Goal: Task Accomplishment & Management: Use online tool/utility

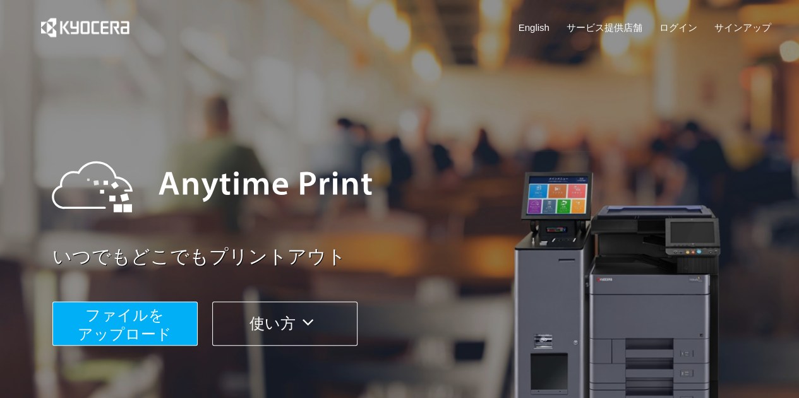
click at [142, 311] on span "ファイルを ​​アップロード" at bounding box center [125, 325] width 94 height 36
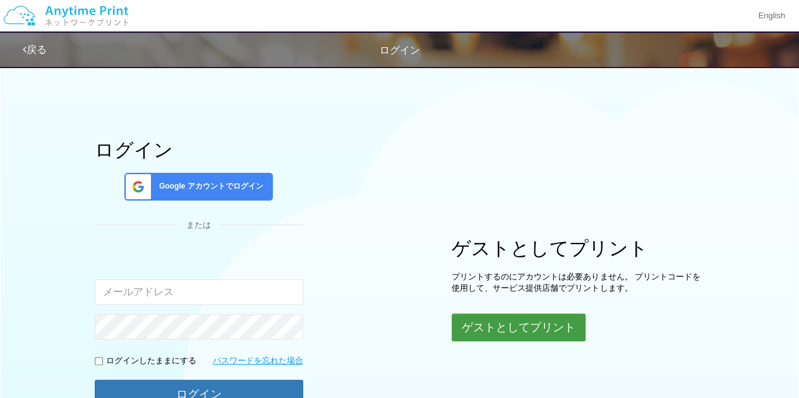
click at [484, 324] on button "ゲストとしてプリント" at bounding box center [519, 328] width 134 height 28
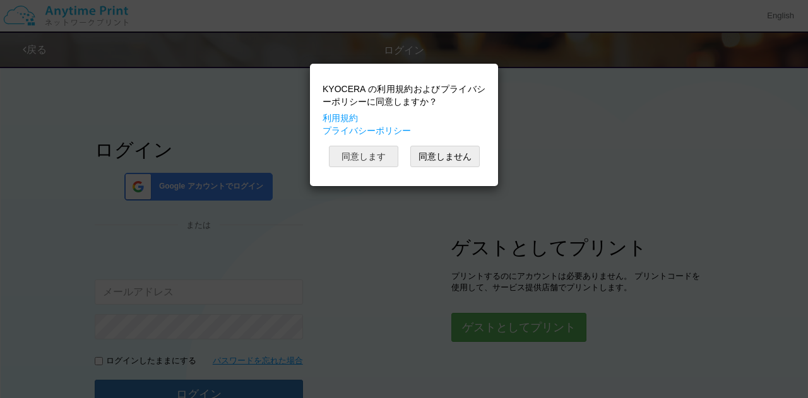
click at [371, 157] on button "同意します" at bounding box center [363, 156] width 69 height 21
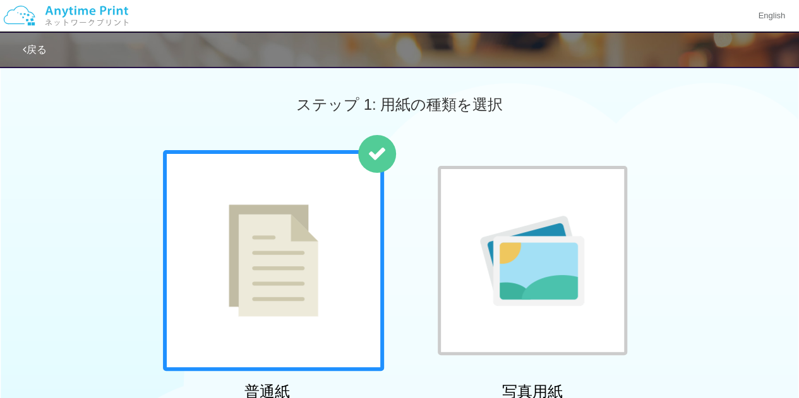
click at [325, 236] on div at bounding box center [273, 260] width 221 height 221
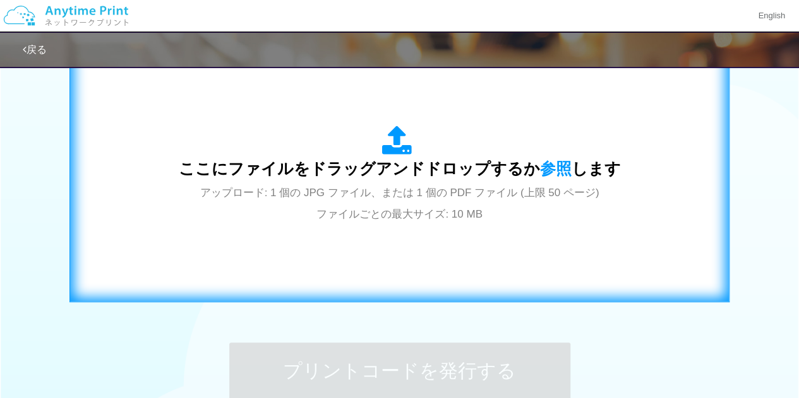
scroll to position [433, 0]
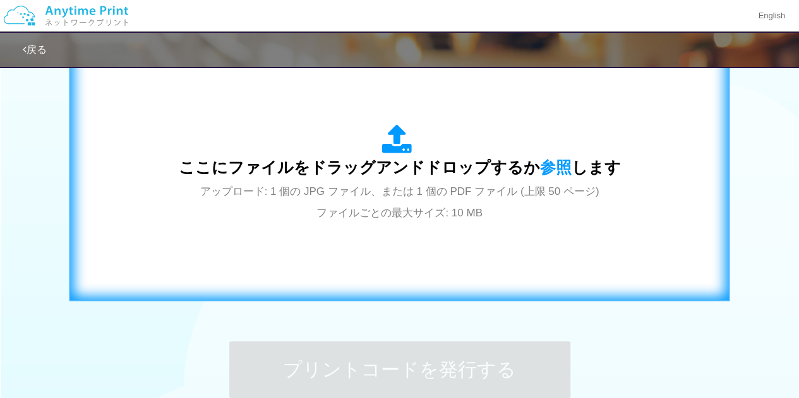
click at [503, 176] on span "ここにファイルをドラッグアンドドロップするか 参照 します" at bounding box center [400, 168] width 442 height 18
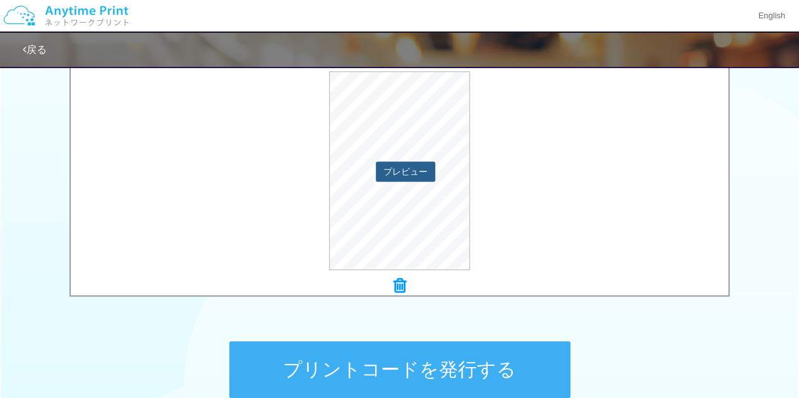
click at [384, 171] on button "プレビュー" at bounding box center [405, 172] width 59 height 20
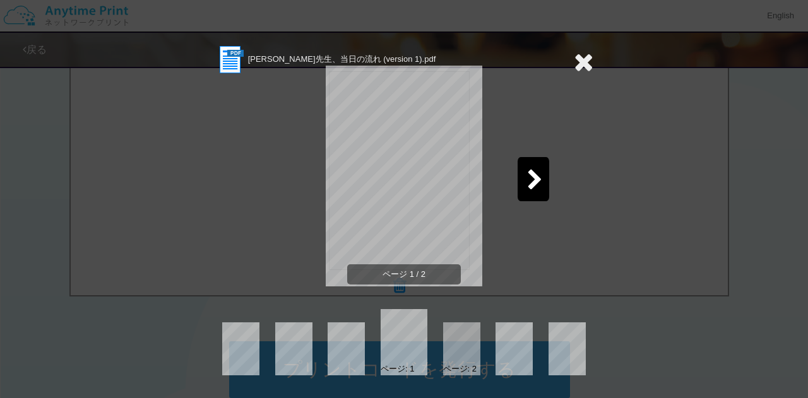
click at [536, 181] on icon at bounding box center [535, 181] width 16 height 22
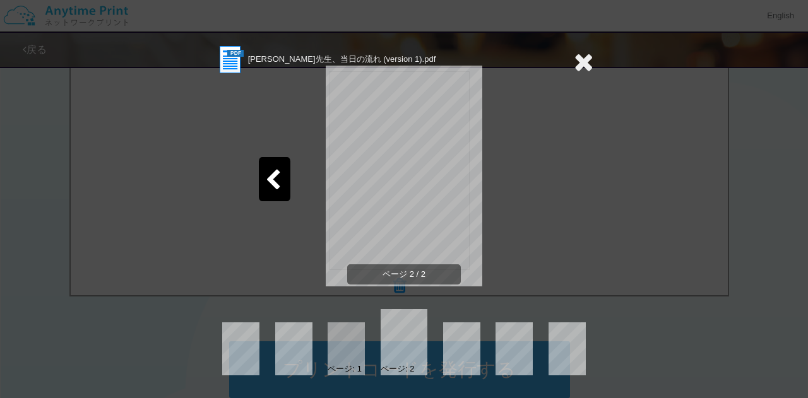
click at [265, 177] on div at bounding box center [275, 179] width 32 height 44
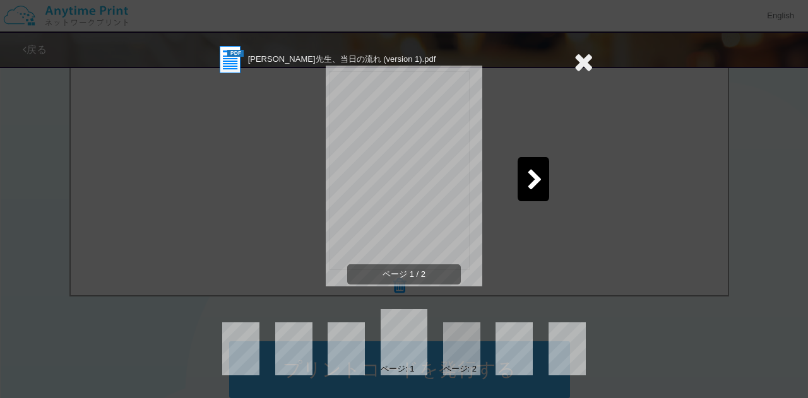
click at [583, 60] on icon at bounding box center [584, 61] width 20 height 25
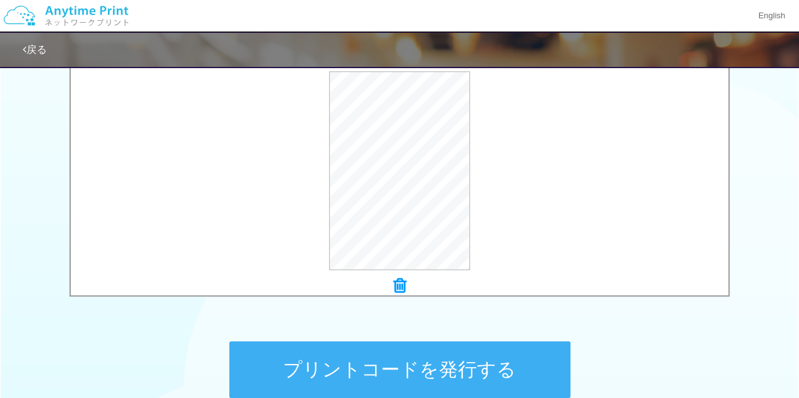
scroll to position [561, 0]
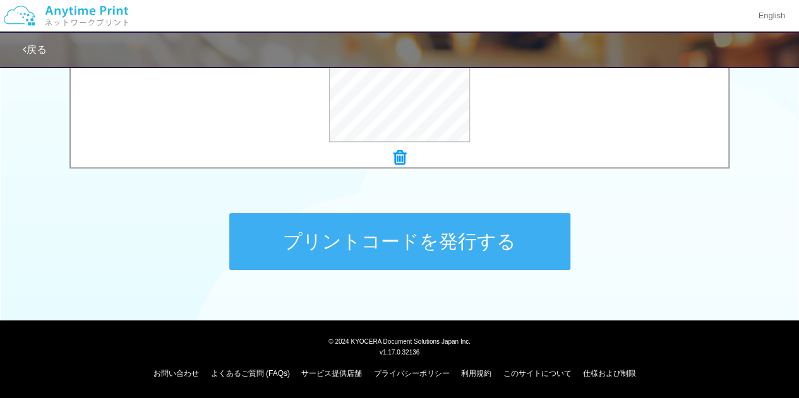
click at [483, 239] on button "プリントコードを発行する" at bounding box center [399, 241] width 341 height 57
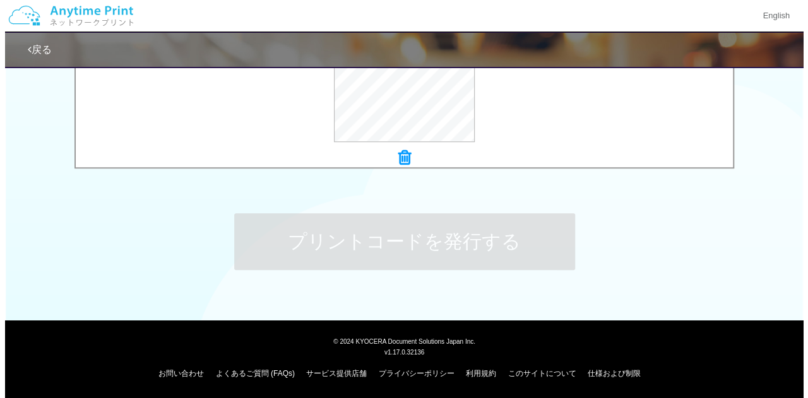
scroll to position [0, 0]
